Goal: Check status: Check status

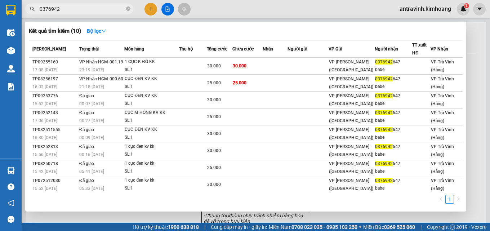
click at [65, 7] on input "0376942" at bounding box center [82, 9] width 85 height 8
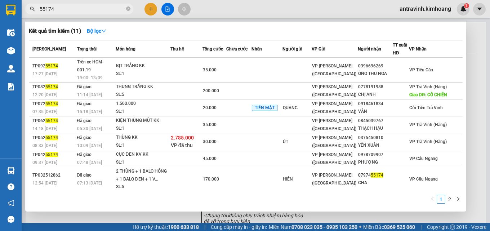
type input "55174"
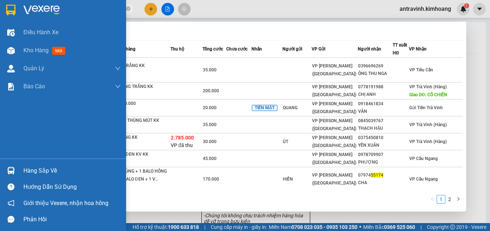
click at [22, 169] on div "Hàng sắp về" at bounding box center [63, 171] width 126 height 16
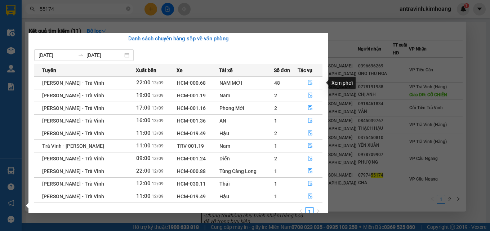
click at [311, 82] on icon "file-done" at bounding box center [310, 82] width 5 height 5
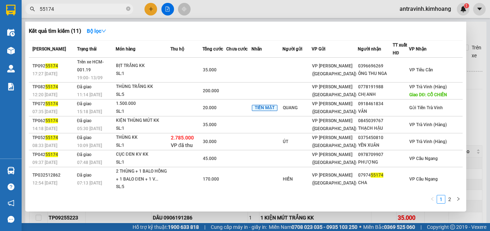
click at [472, 79] on div at bounding box center [245, 115] width 490 height 231
type input "[DATE]"
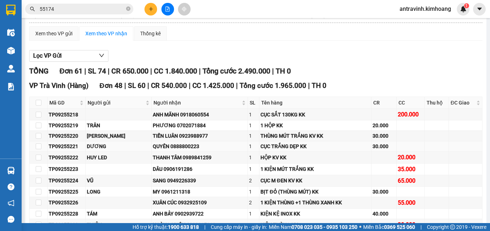
scroll to position [108, 0]
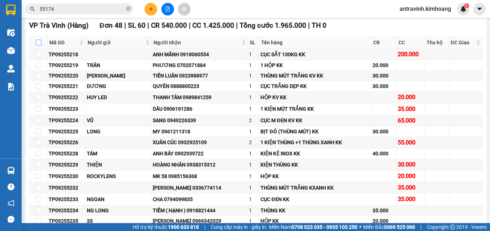
click at [39, 45] on input "checkbox" at bounding box center [39, 43] width 6 height 6
checkbox input "true"
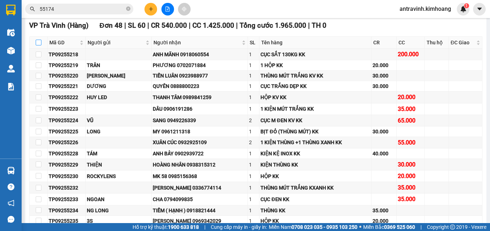
checkbox input "true"
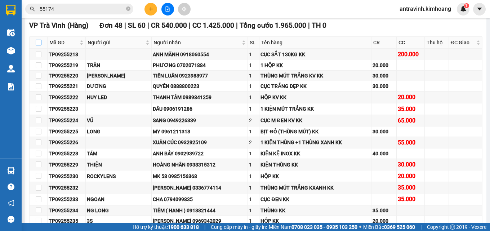
checkbox input "true"
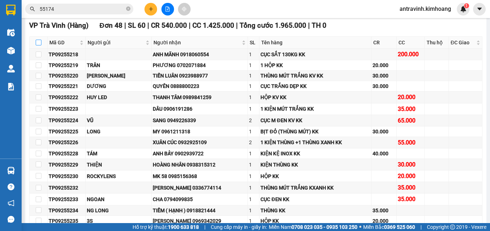
checkbox input "true"
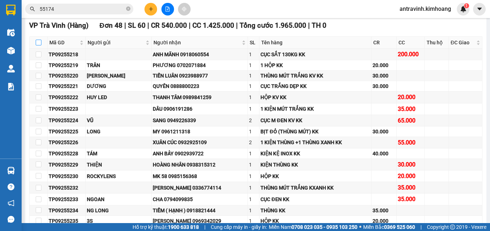
checkbox input "true"
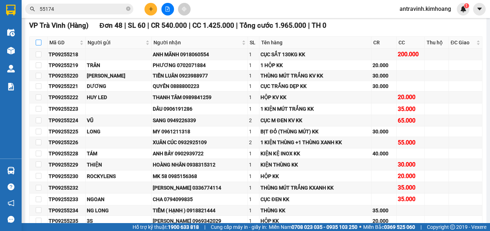
checkbox input "true"
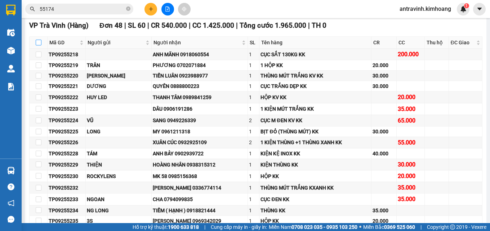
checkbox input "true"
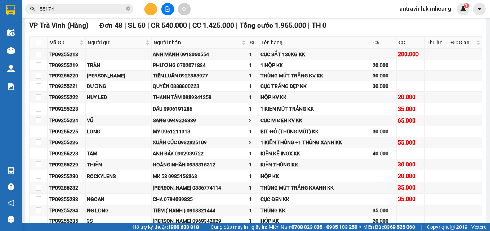
checkbox input "true"
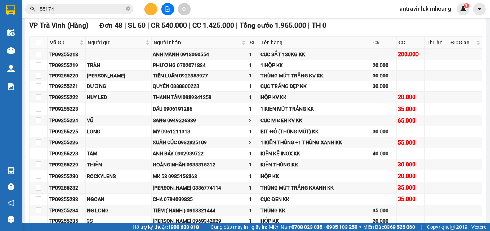
checkbox input "true"
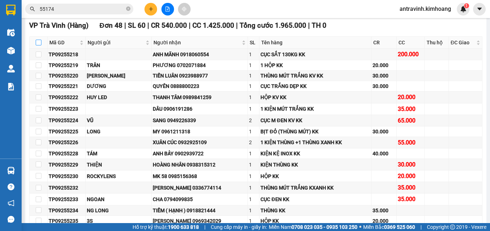
checkbox input "true"
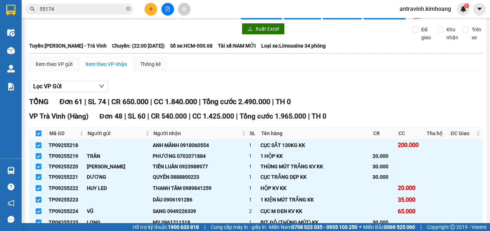
scroll to position [0, 0]
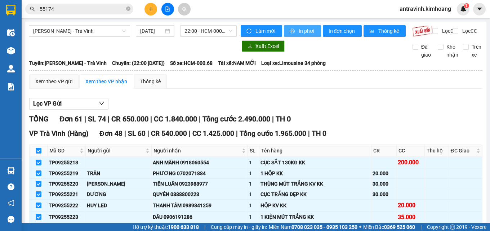
click at [299, 30] on span "In phơi" at bounding box center [307, 31] width 17 height 8
